Goal: Task Accomplishment & Management: Complete application form

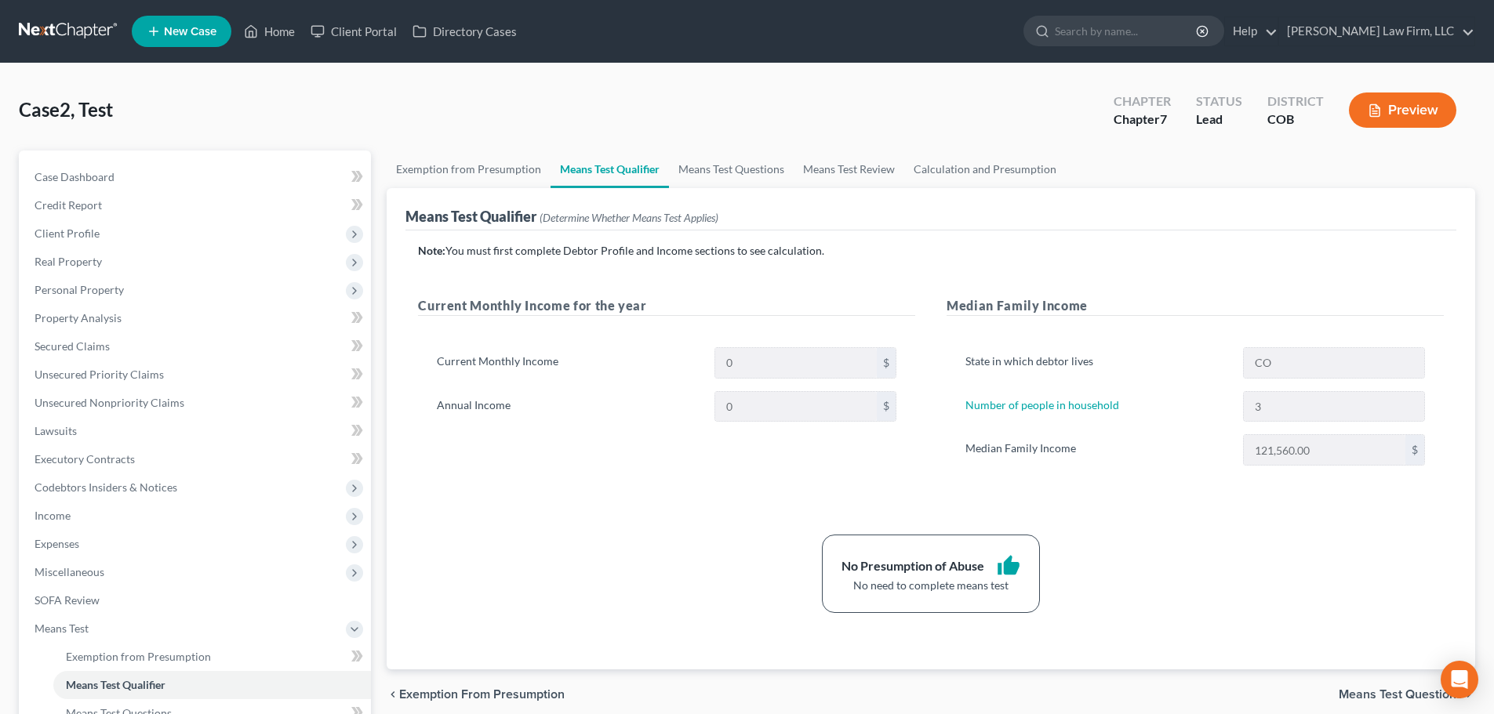
click at [45, 27] on link at bounding box center [69, 31] width 100 height 28
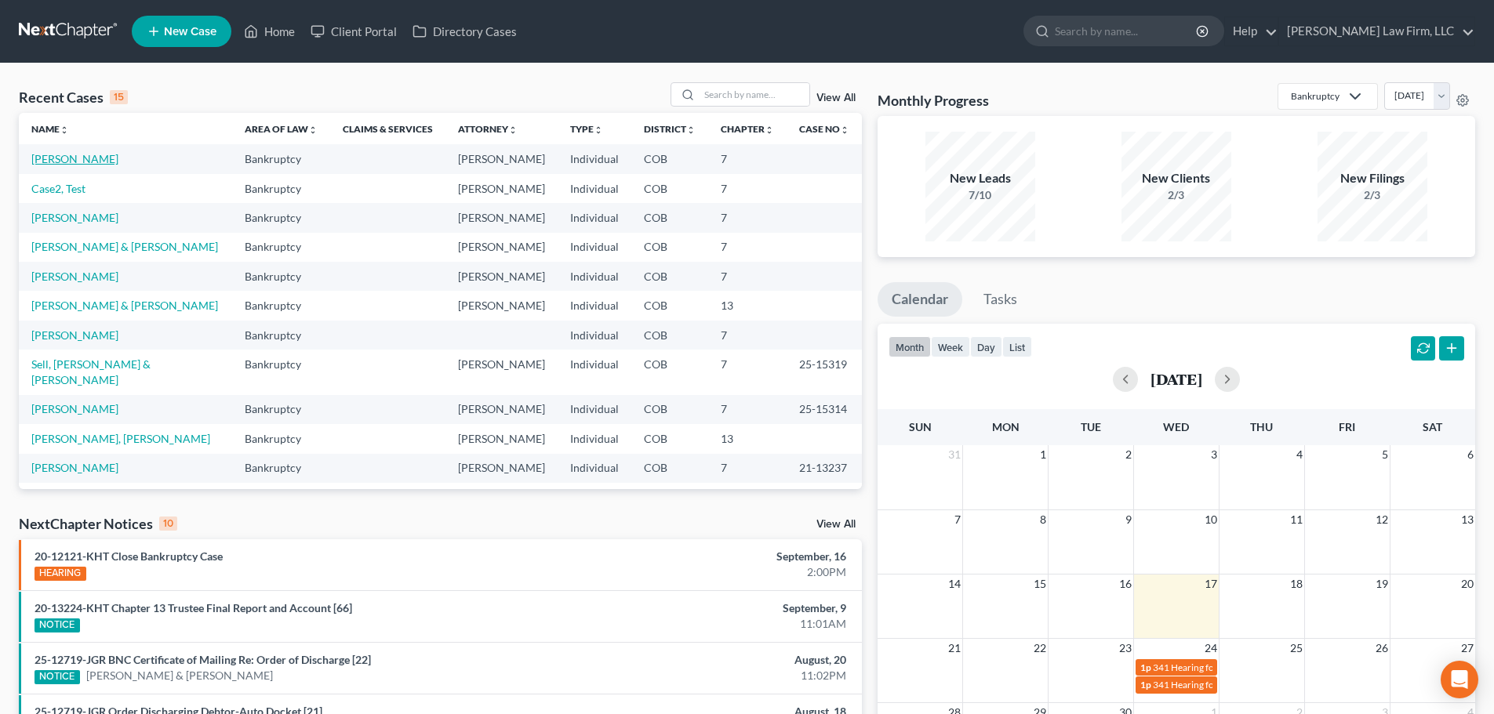
click at [88, 158] on link "[PERSON_NAME]" at bounding box center [74, 158] width 87 height 13
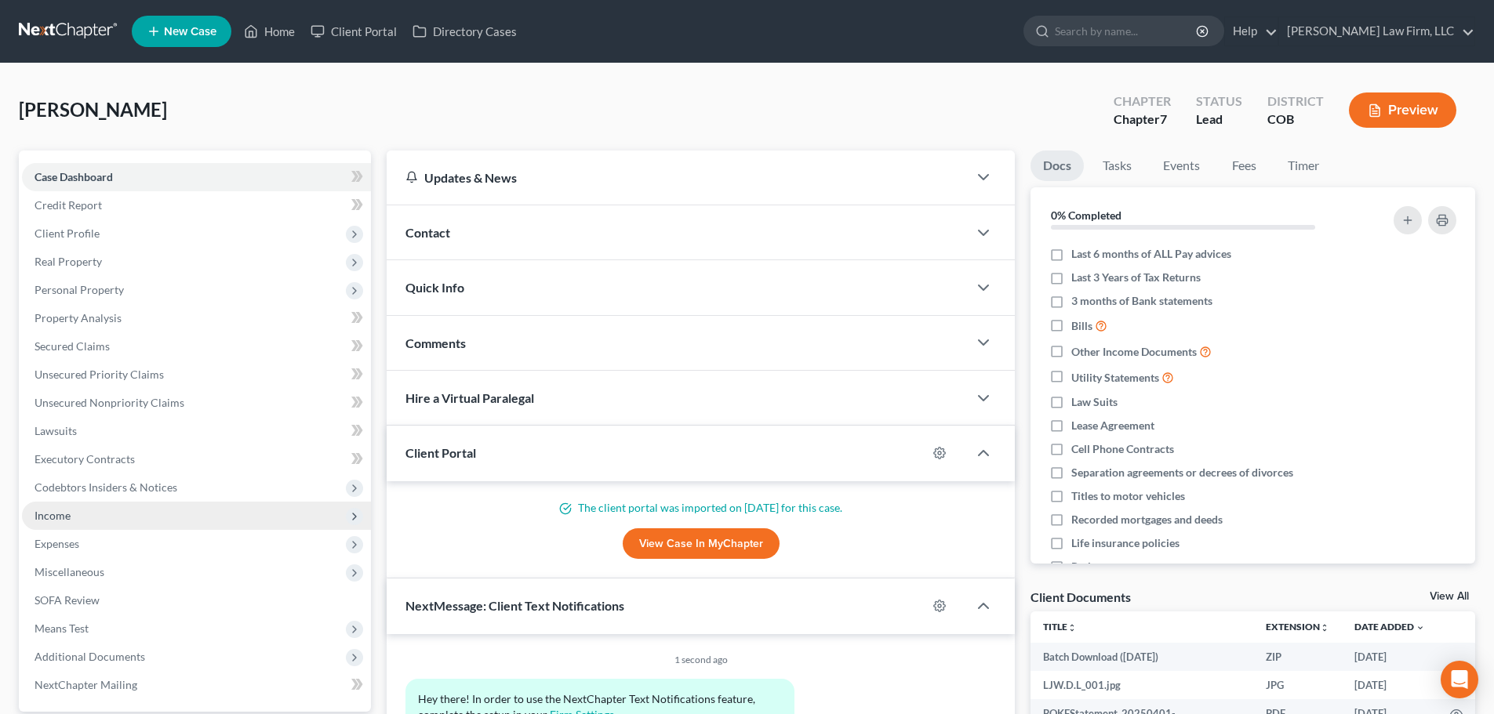
click at [109, 519] on span "Income" at bounding box center [196, 516] width 349 height 28
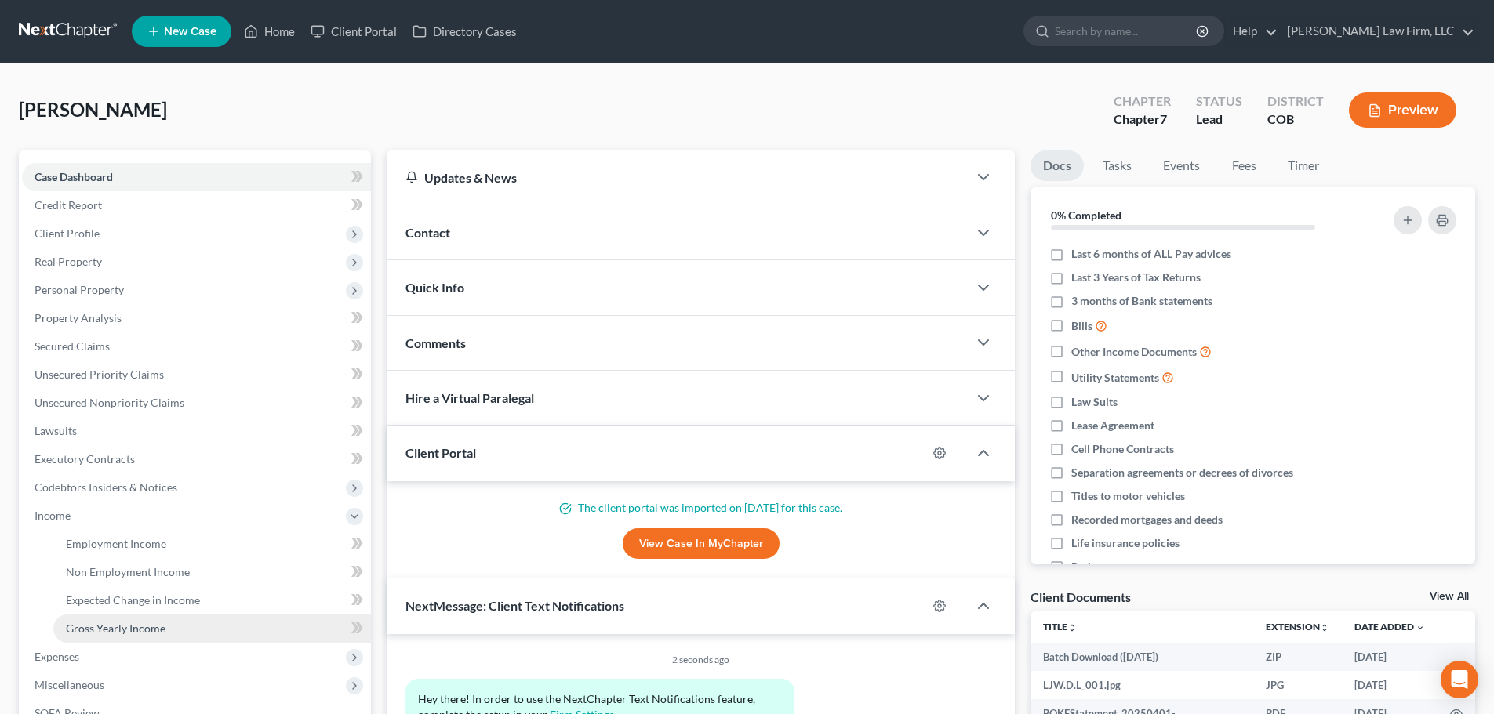
click at [99, 624] on span "Gross Yearly Income" at bounding box center [116, 628] width 100 height 13
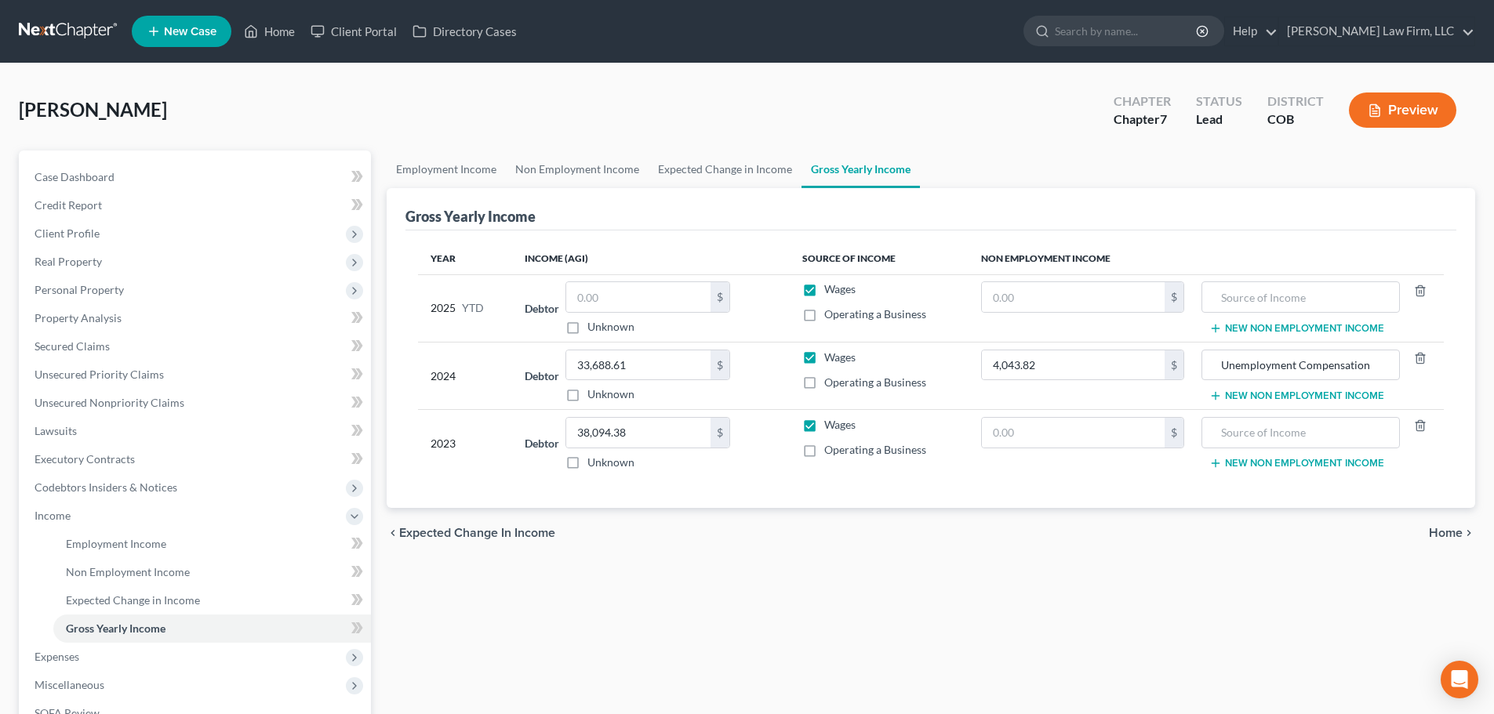
click at [757, 49] on ul "New Case Home Client Portal Directory Cases - No Result - See all results Or Pr…" at bounding box center [803, 31] width 1343 height 41
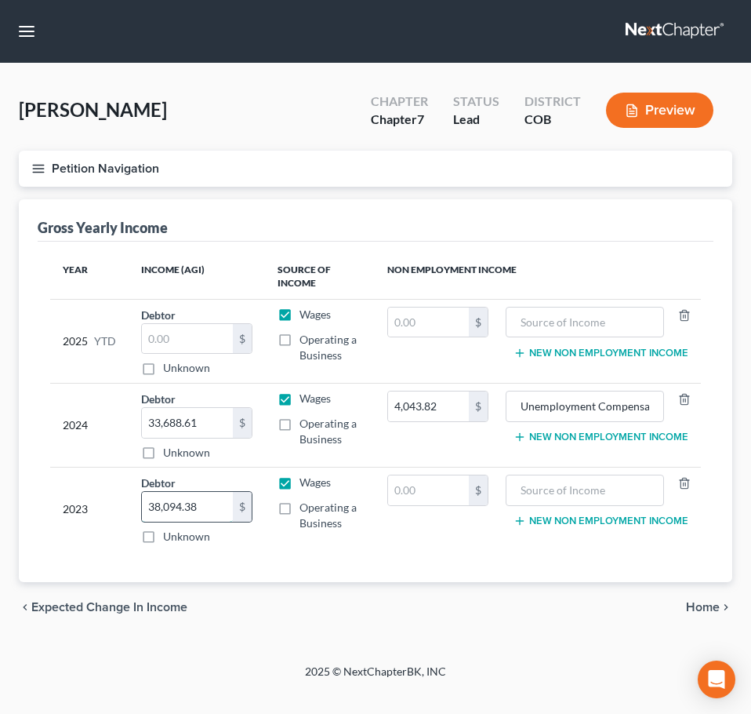
click at [174, 499] on input "38,094.38" at bounding box center [187, 507] width 91 height 30
click at [335, 576] on div "Year Income (AGI) Source of Income Non Employment Income 2025 YTD Debtor $ Unkn…" at bounding box center [376, 412] width 676 height 341
click at [192, 416] on input "33,688.61" at bounding box center [187, 423] width 91 height 30
click at [383, 596] on div "chevron_left Expected Change in Income Home chevron_right" at bounding box center [376, 607] width 714 height 50
click at [40, 167] on icon "button" at bounding box center [38, 169] width 14 height 14
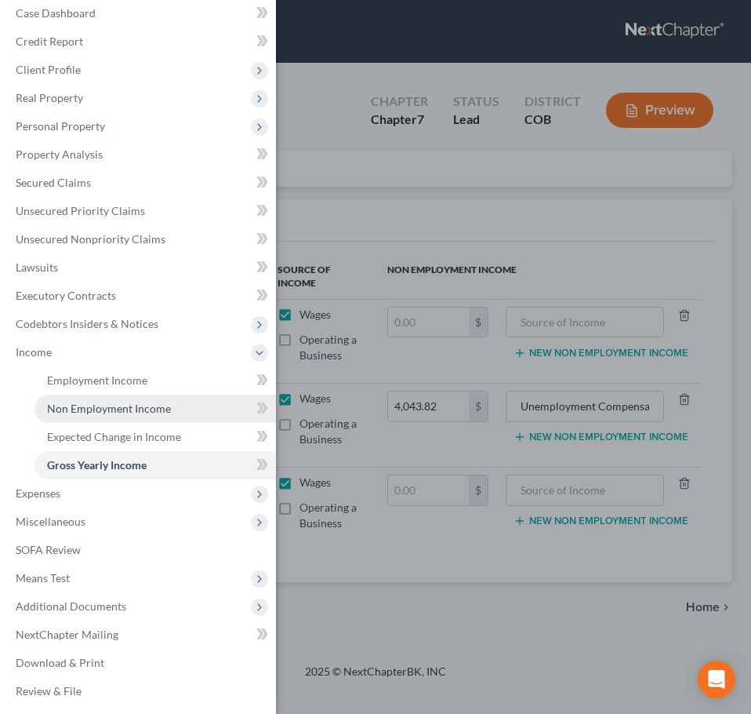
scroll to position [17, 0]
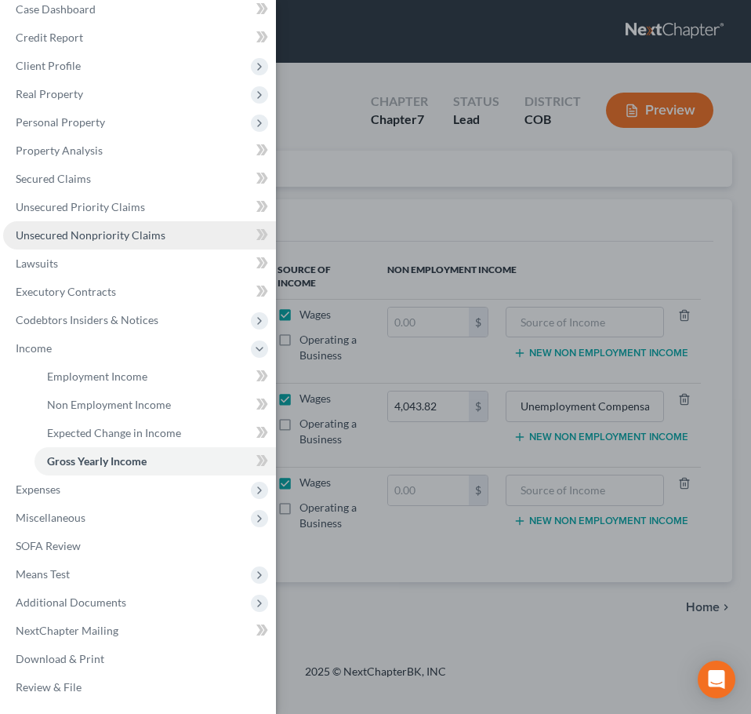
click at [109, 239] on span "Unsecured Nonpriority Claims" at bounding box center [91, 234] width 150 height 13
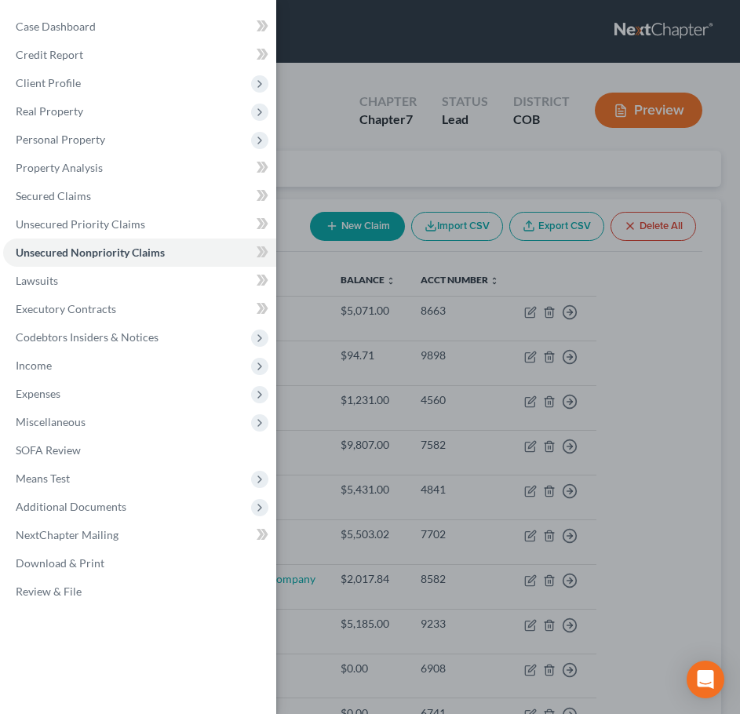
click at [329, 168] on div "Case Dashboard Payments Invoices Payments Payments Credit Report Client Profile" at bounding box center [370, 357] width 740 height 714
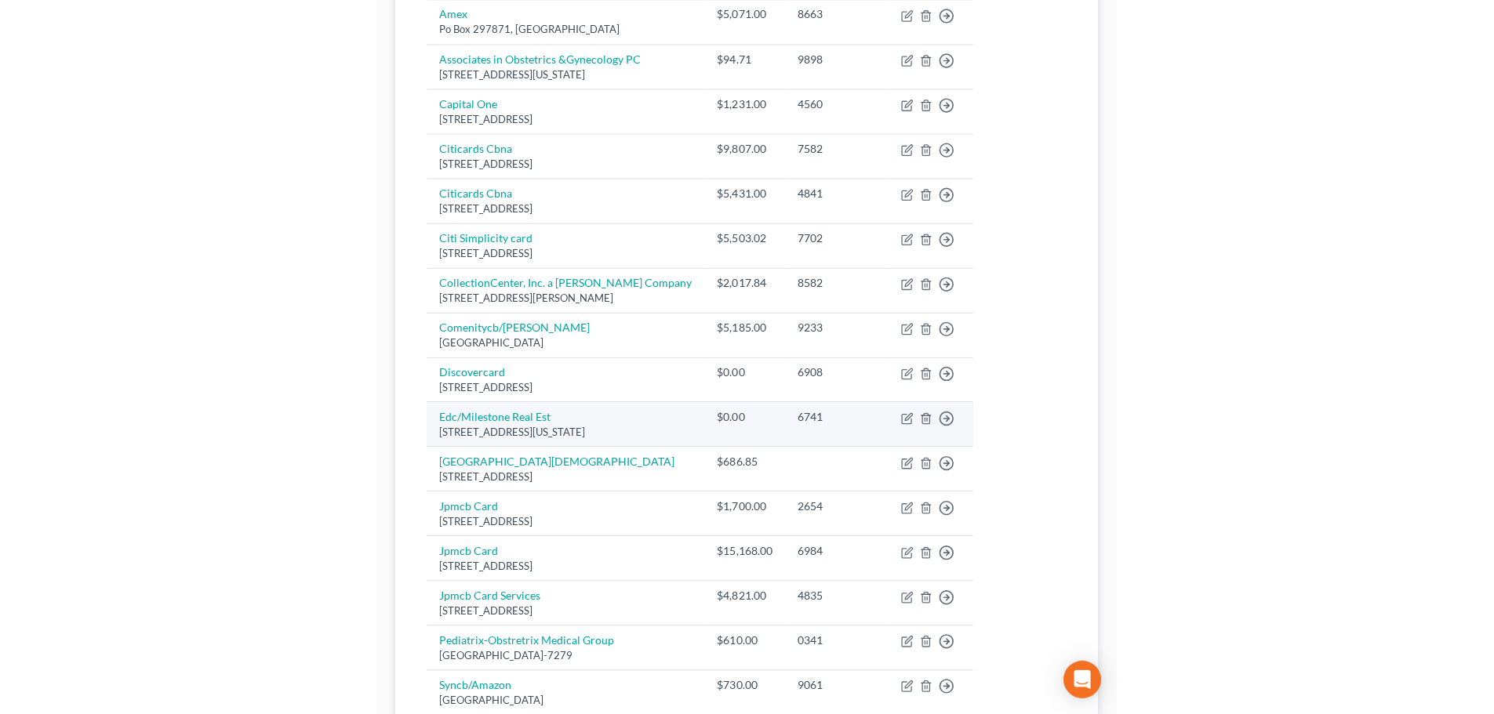
scroll to position [314, 0]
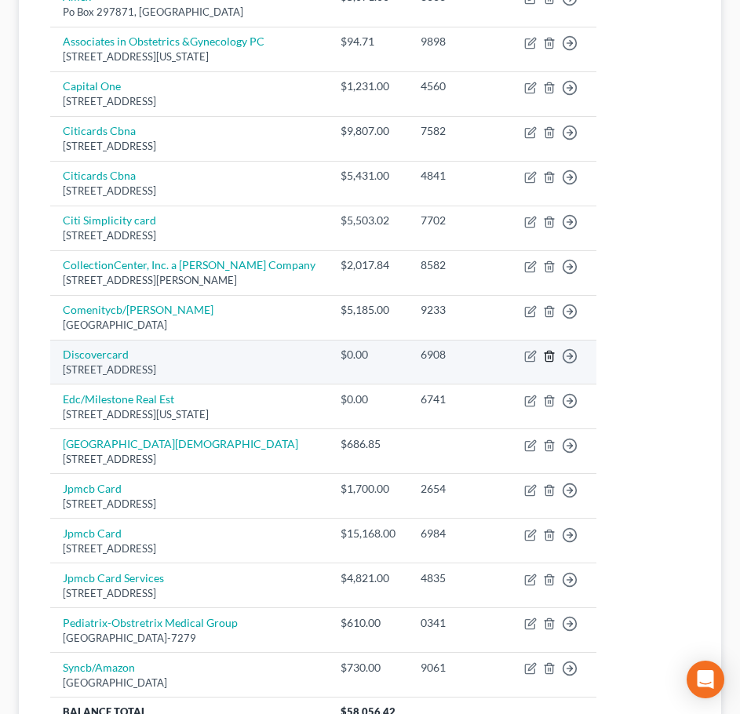
click at [555, 358] on icon "button" at bounding box center [549, 356] width 13 height 13
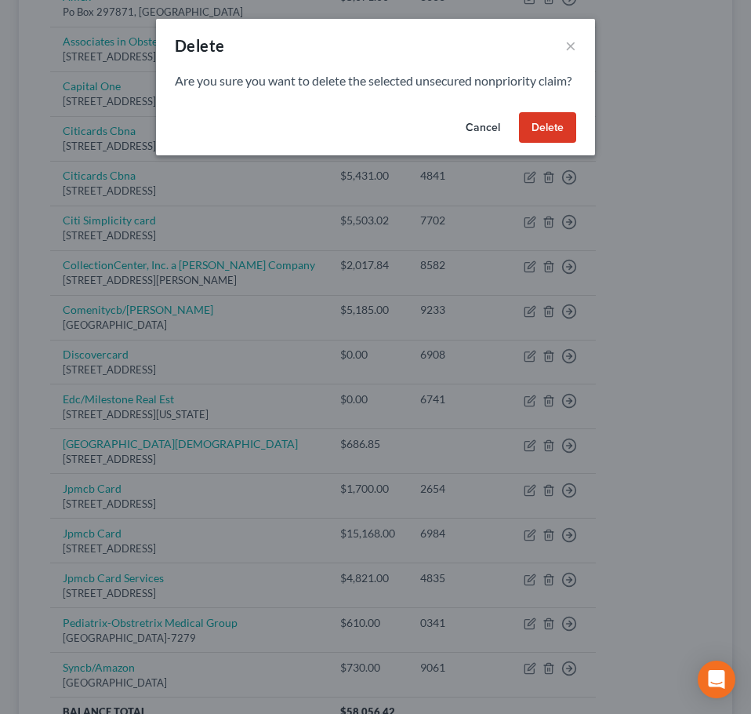
click at [544, 144] on button "Delete" at bounding box center [547, 127] width 57 height 31
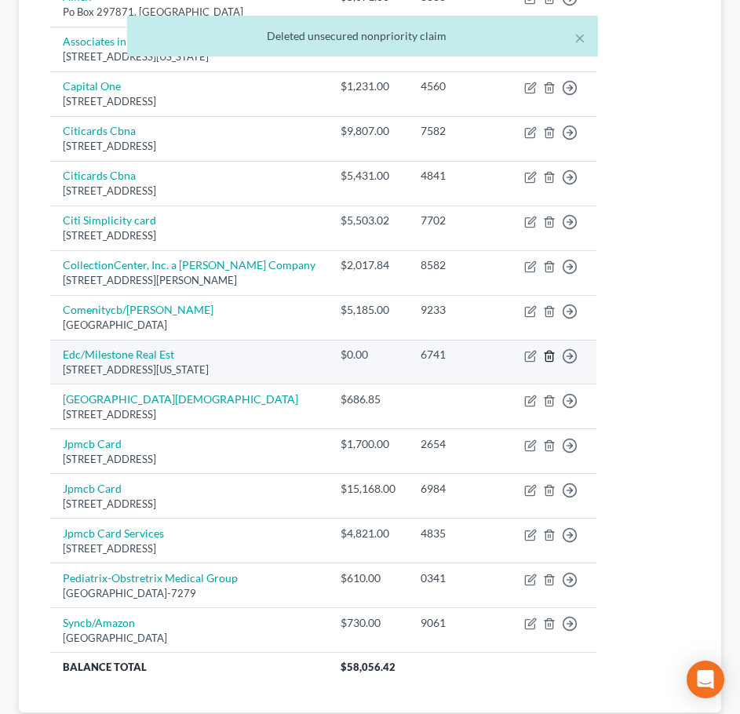
click at [555, 360] on icon "button" at bounding box center [549, 356] width 13 height 13
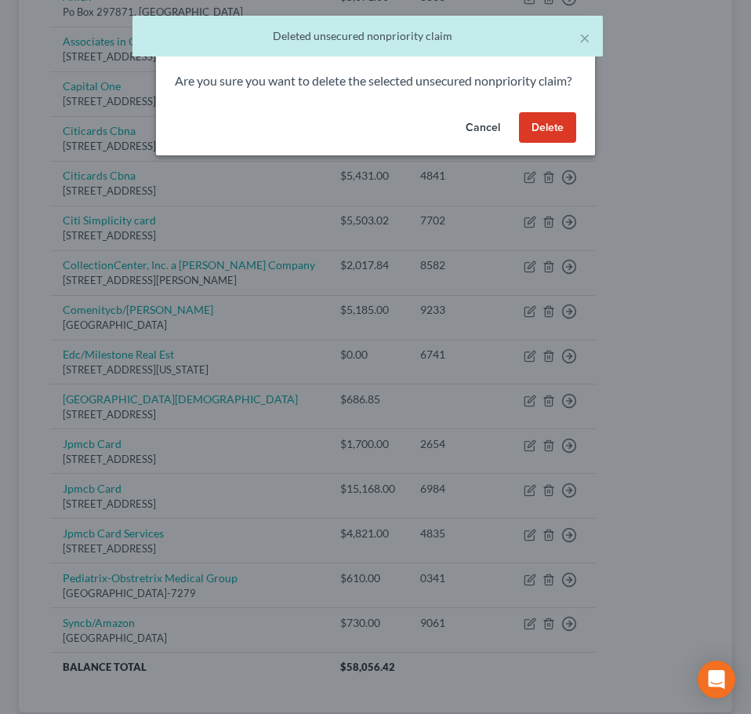
click at [551, 144] on button "Delete" at bounding box center [547, 127] width 57 height 31
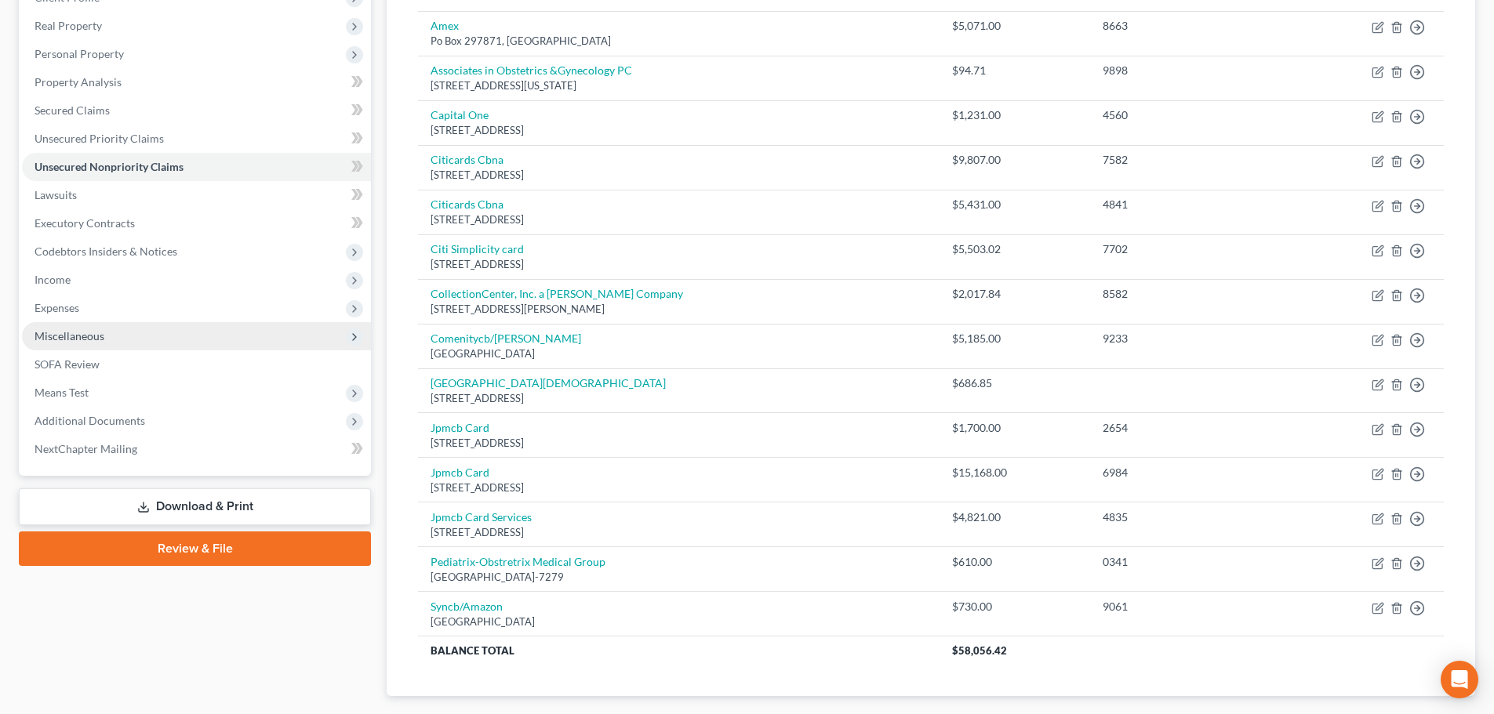
scroll to position [78, 0]
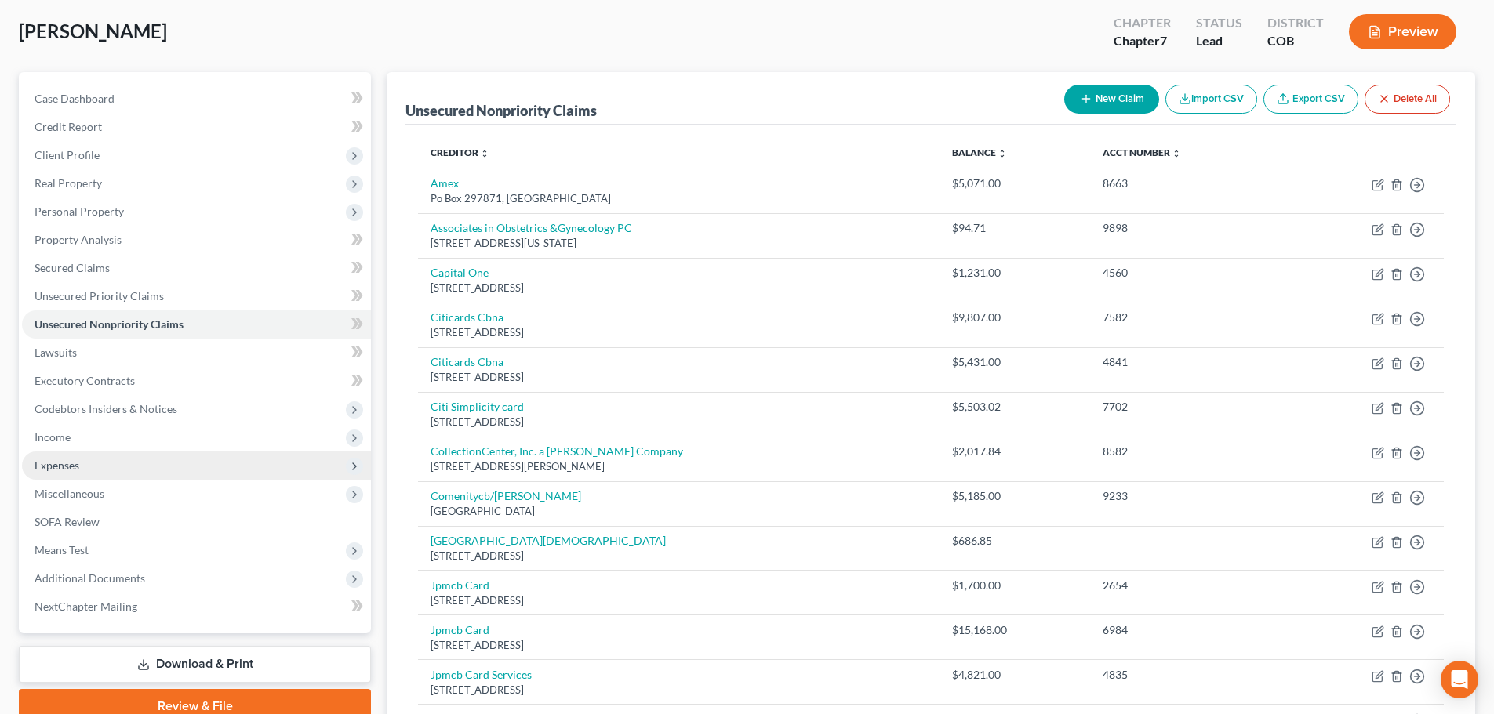
click at [93, 470] on span "Expenses" at bounding box center [196, 466] width 349 height 28
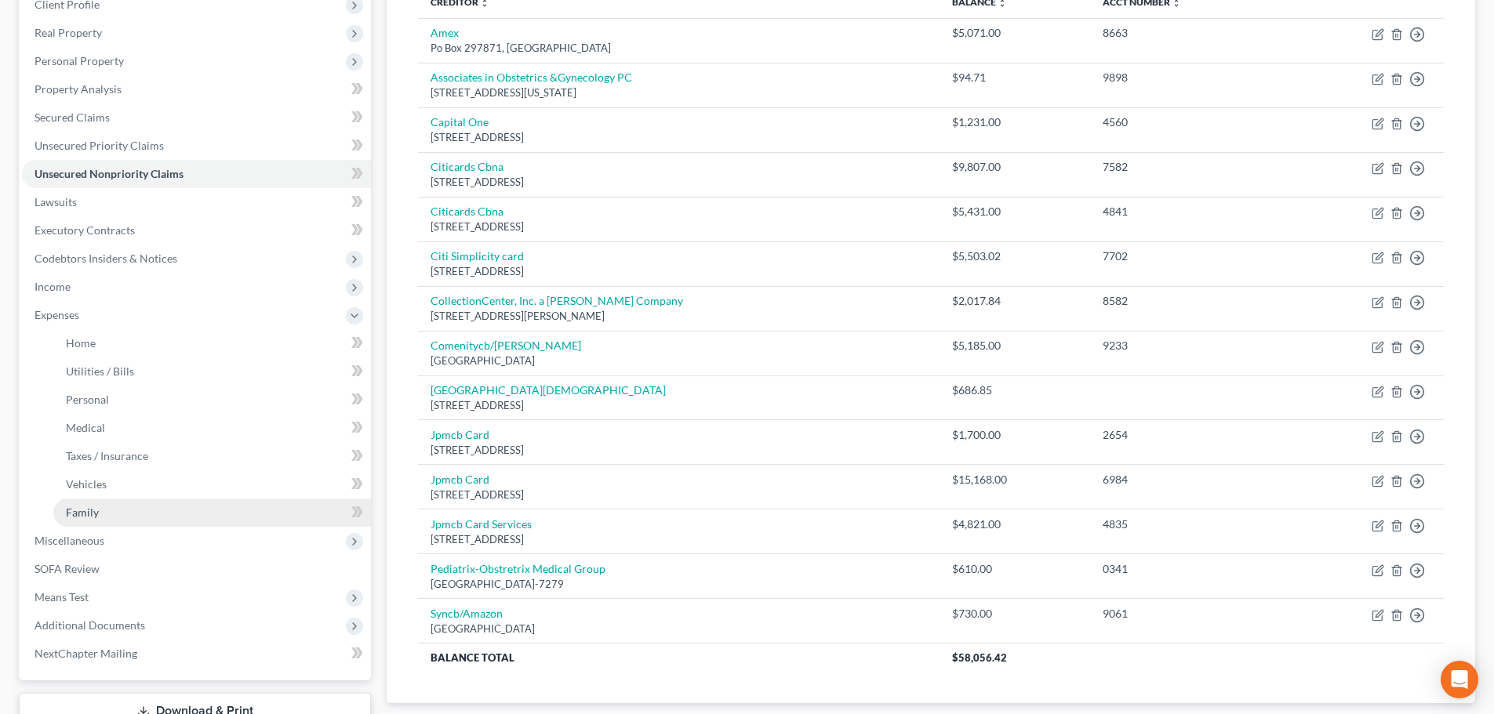
scroll to position [235, 0]
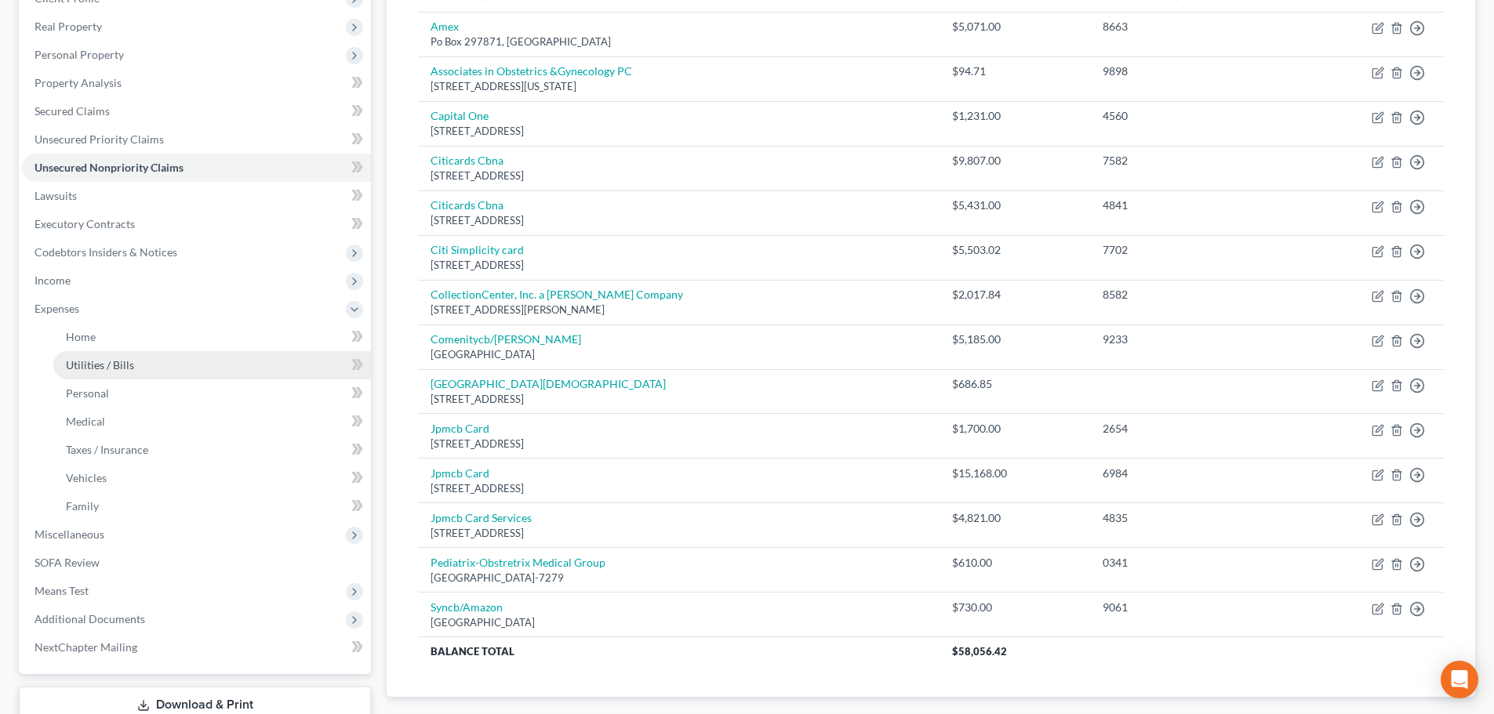
click at [190, 362] on link "Utilities / Bills" at bounding box center [212, 365] width 318 height 28
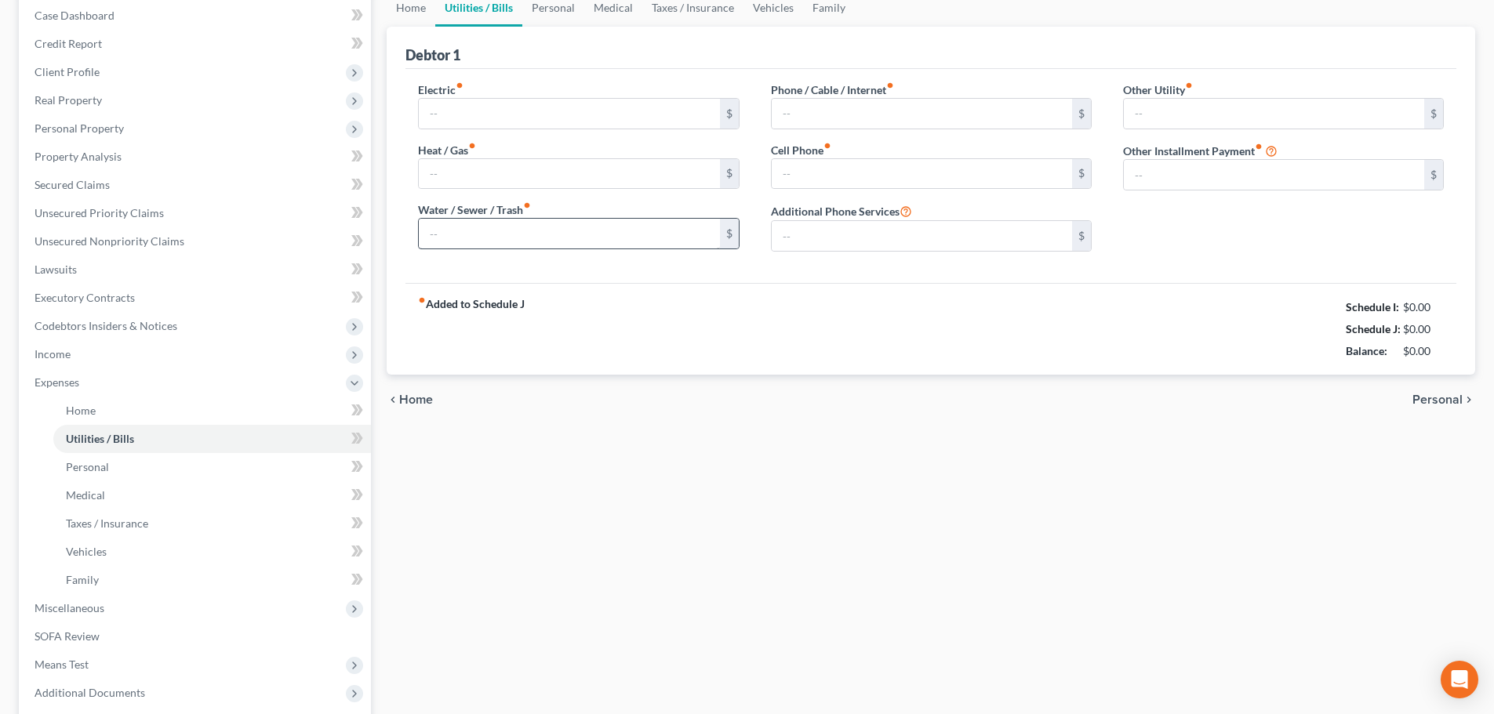
type input "128.34"
type input "26.39"
type input "139.70"
type input "173.12"
type input "0.00"
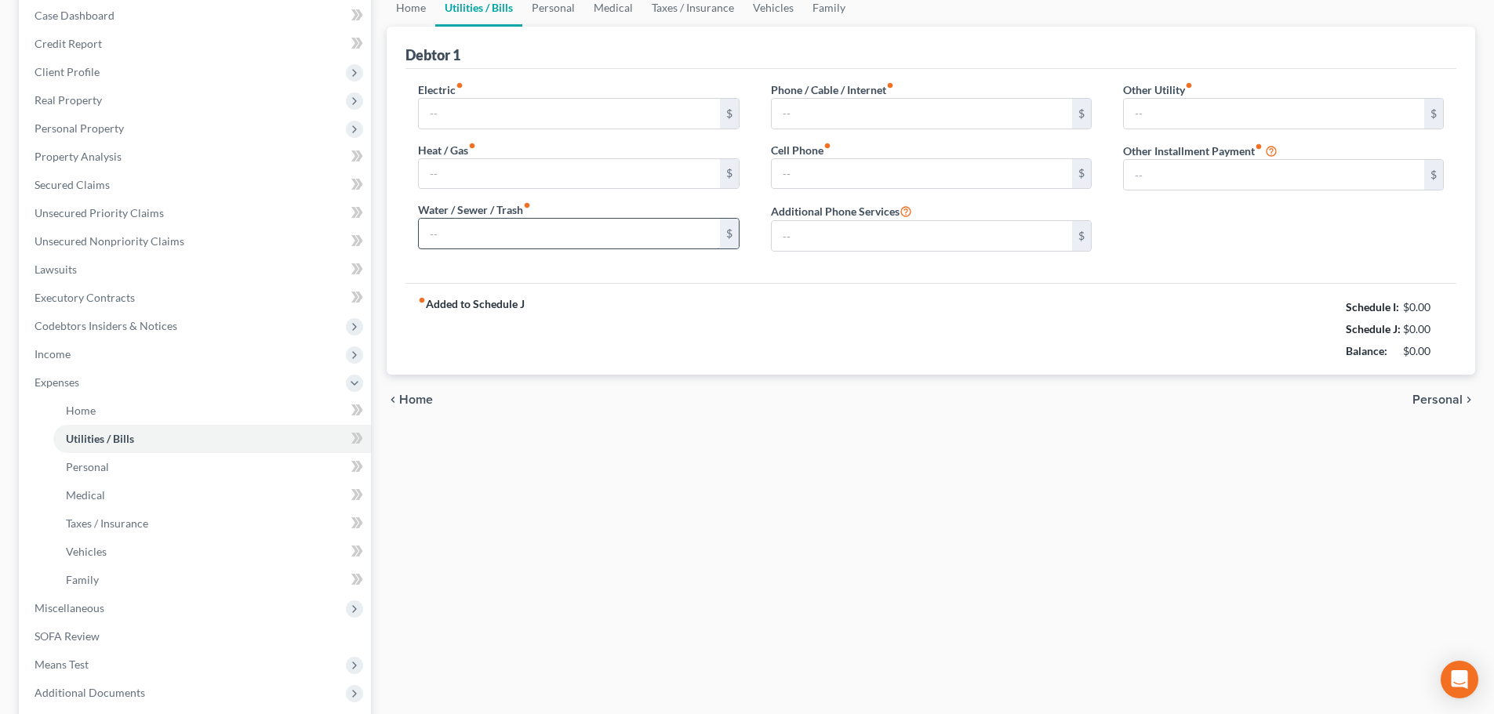
type input "0.00"
type input "8.00"
type input "0.00"
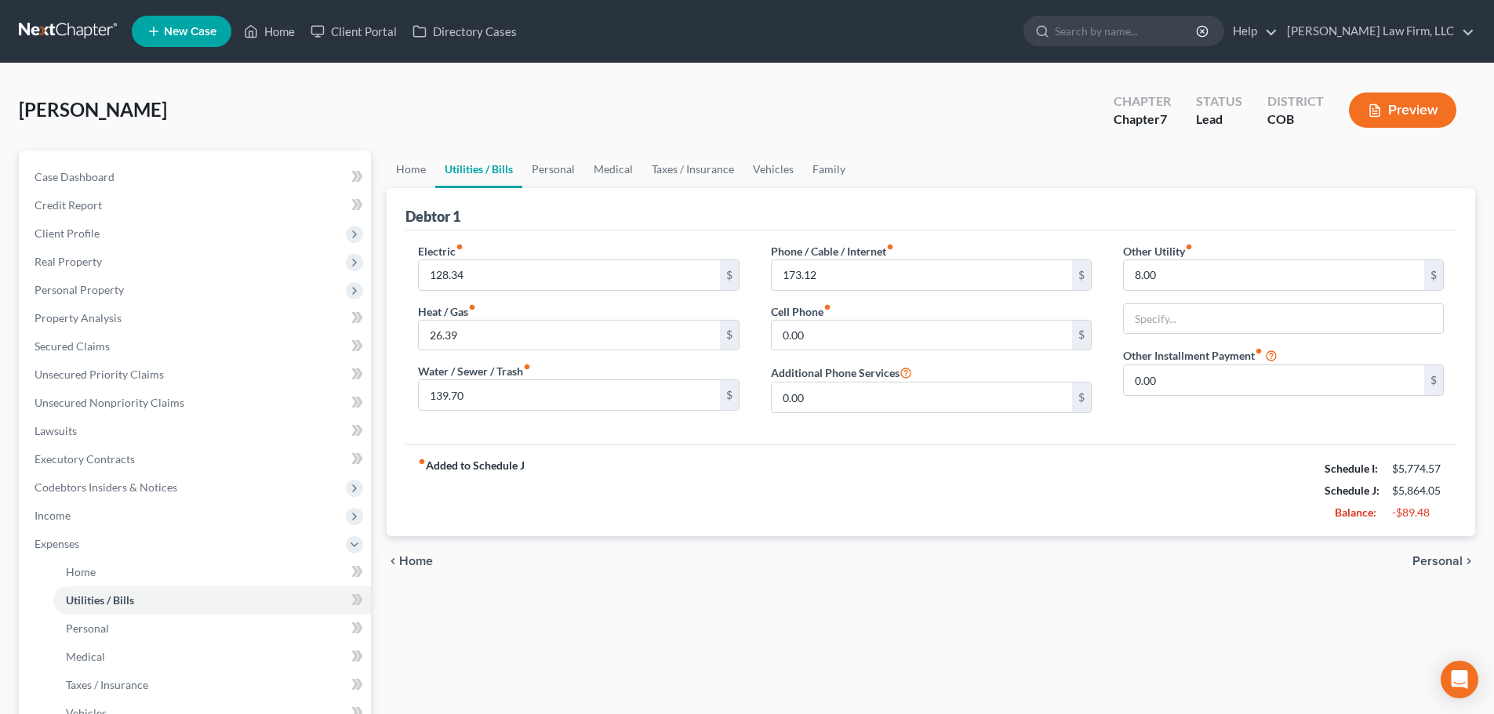
drag, startPoint x: 542, startPoint y: 634, endPoint x: 569, endPoint y: 518, distance: 118.3
click at [546, 626] on div "Home Utilities / Bills Personal Medical Taxes / Insurance Vehicles Family Debto…" at bounding box center [931, 575] width 1104 height 849
click at [1393, 115] on button "Preview" at bounding box center [1402, 110] width 107 height 35
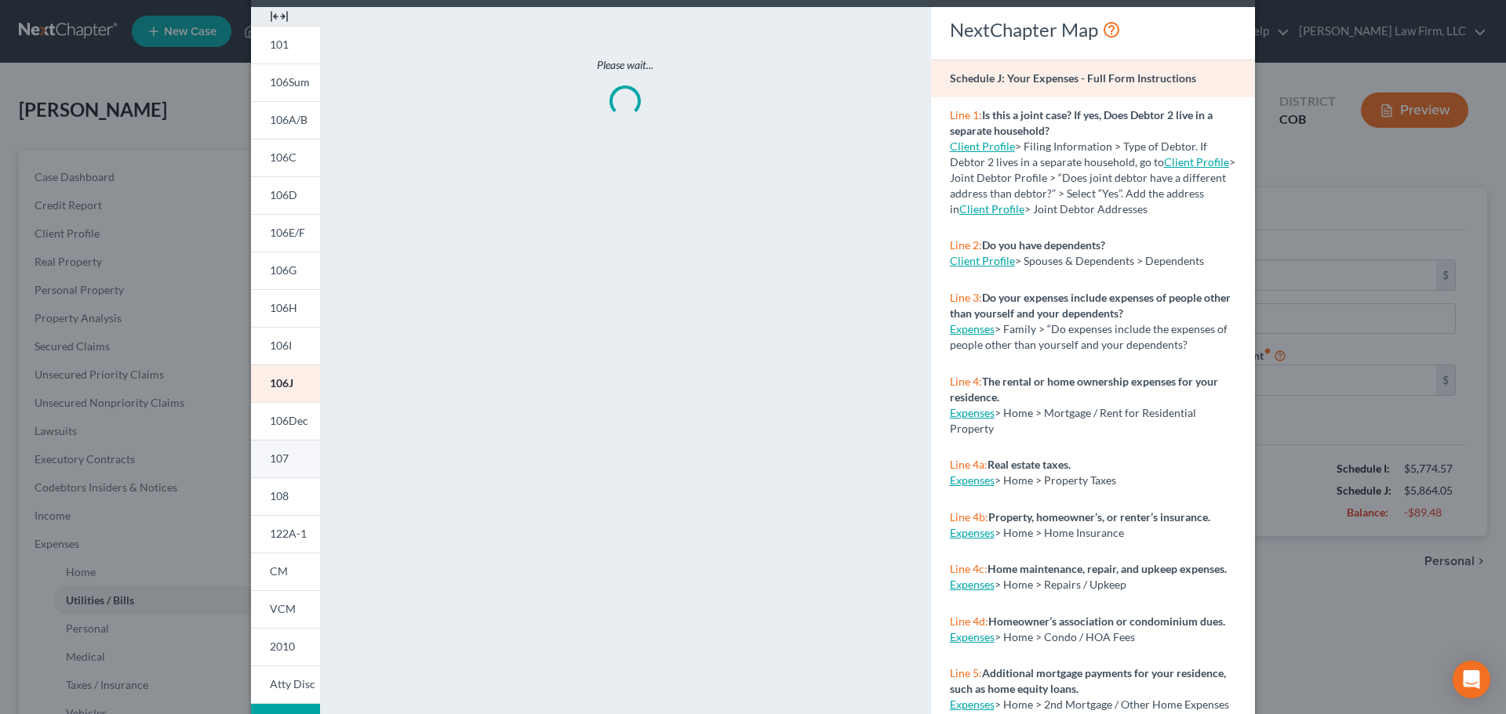
scroll to position [155, 0]
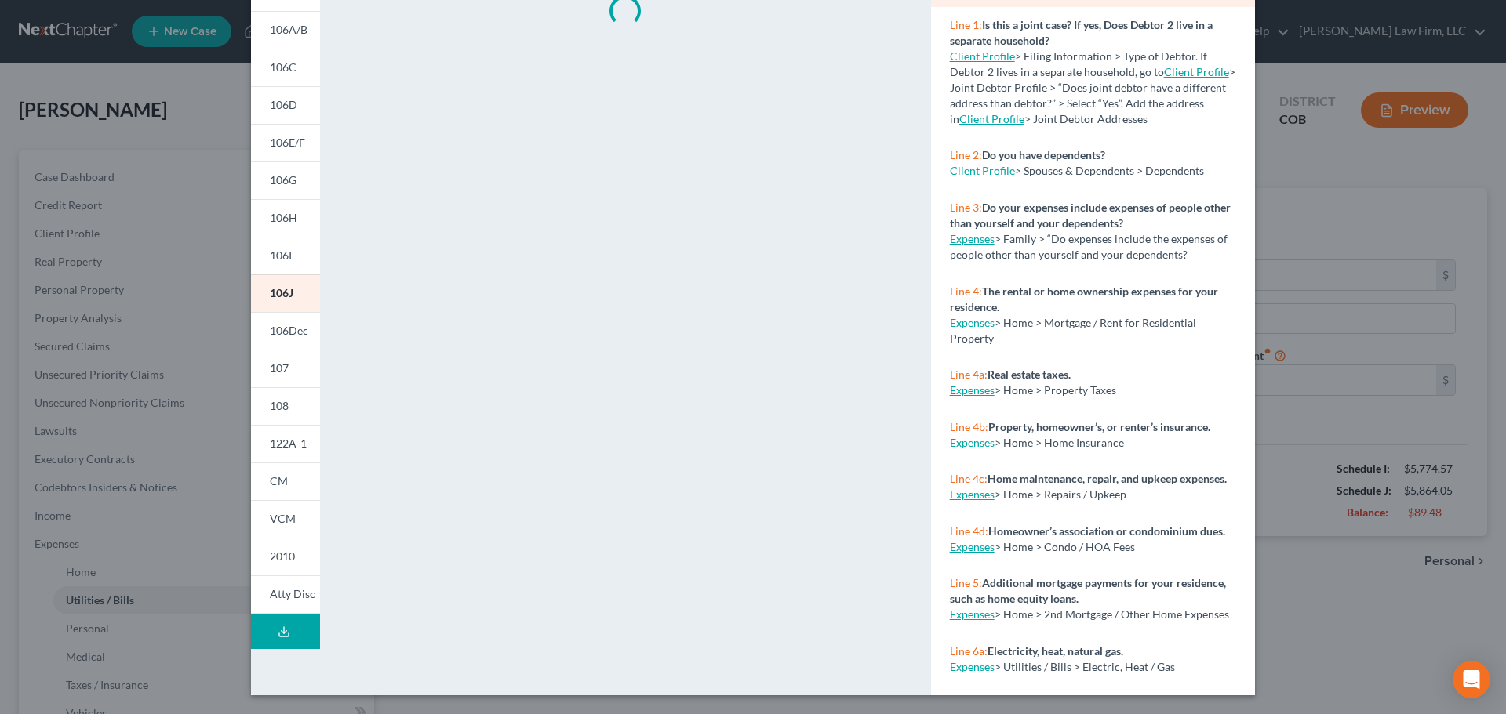
click at [278, 628] on icon at bounding box center [284, 632] width 13 height 13
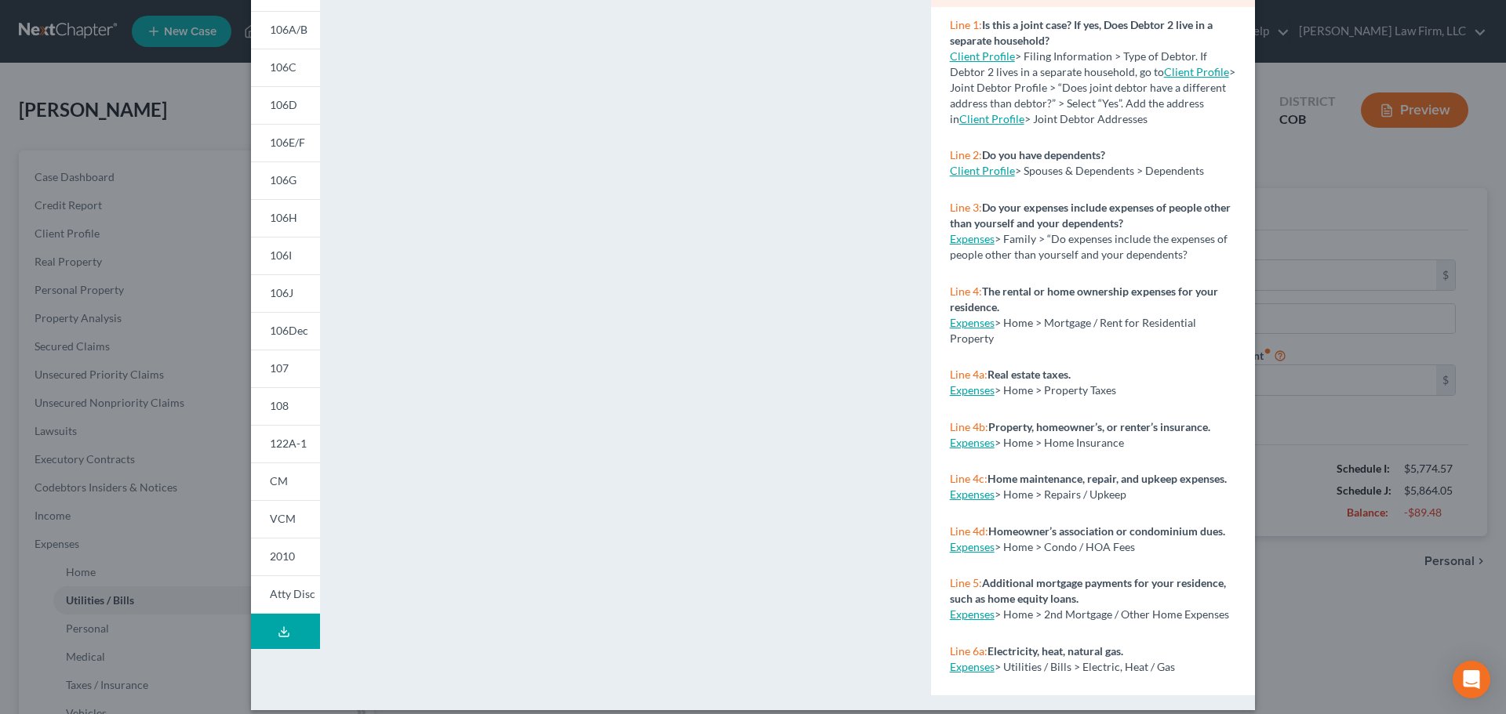
click at [266, 640] on button "Download Draft" at bounding box center [285, 631] width 69 height 35
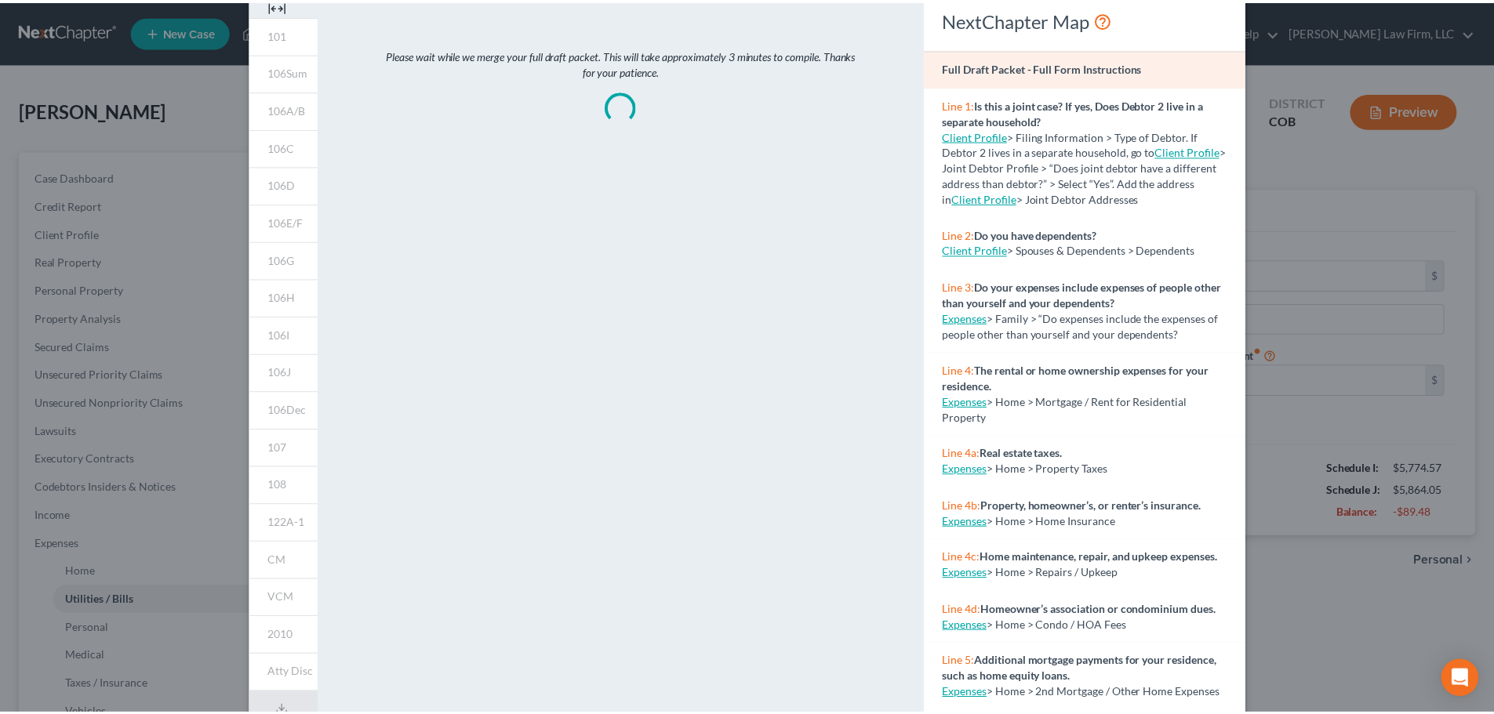
scroll to position [0, 0]
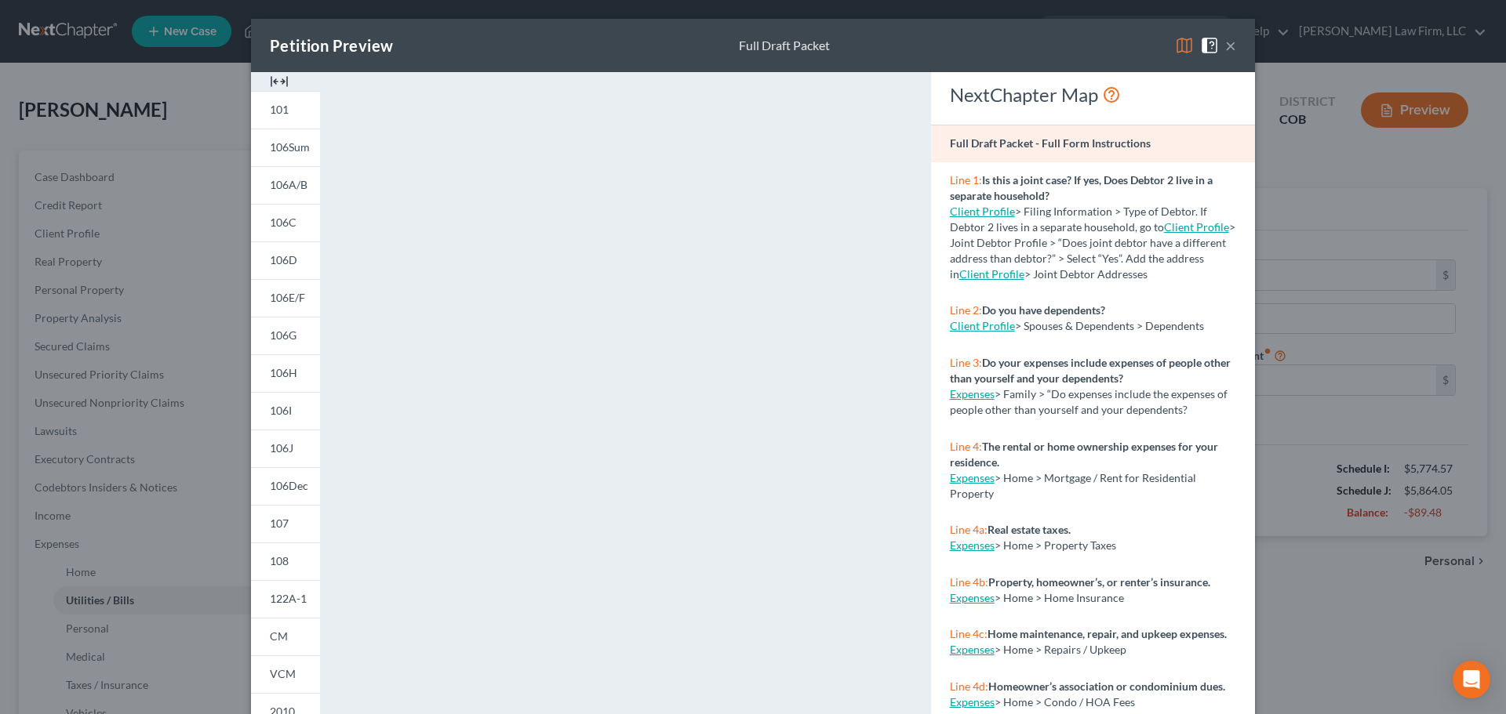
click at [1337, 183] on div "Petition Preview Full Draft Packet × 101 106Sum 106A/B 106C 106D 106E/F 106G 10…" at bounding box center [753, 357] width 1506 height 714
